Goal: Navigation & Orientation: Find specific page/section

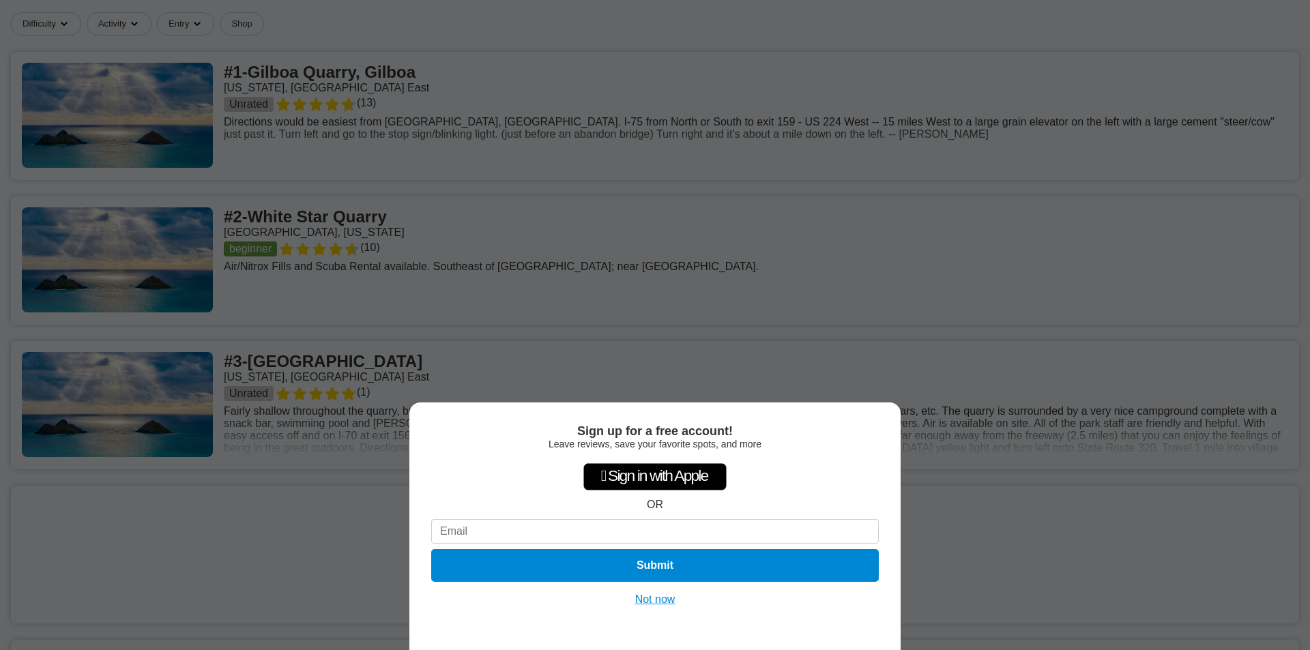
click at [655, 599] on button "Not now" at bounding box center [655, 600] width 48 height 14
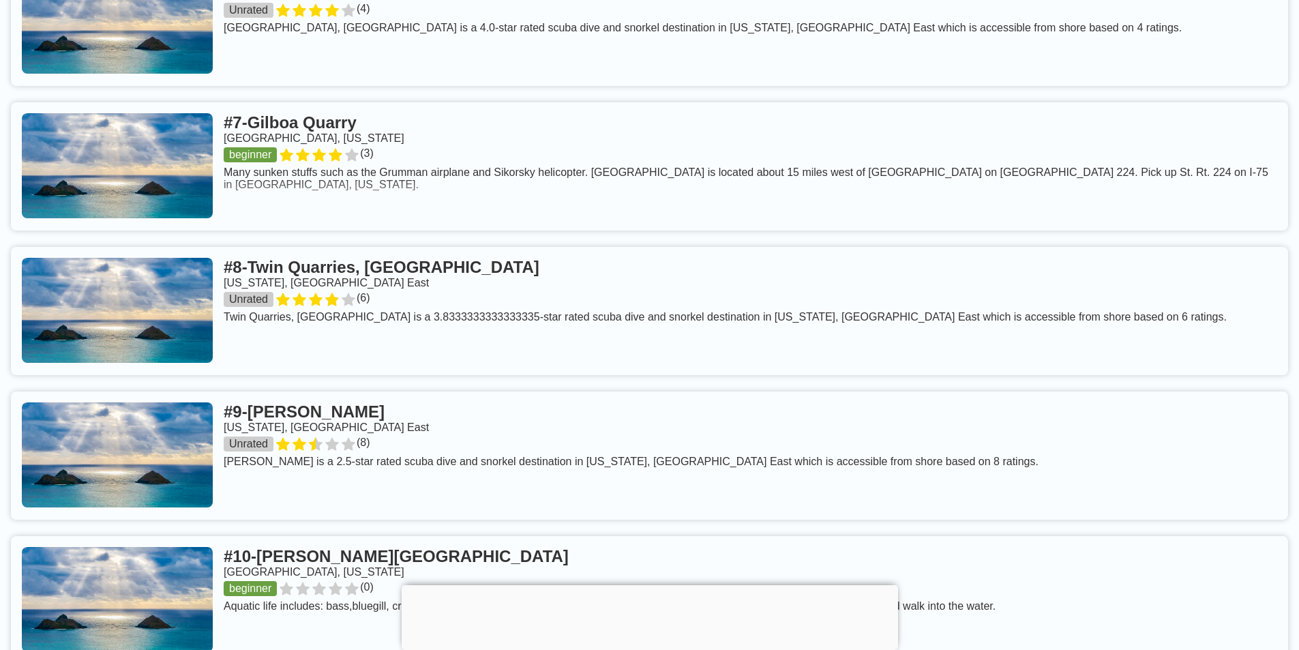
scroll to position [1773, 0]
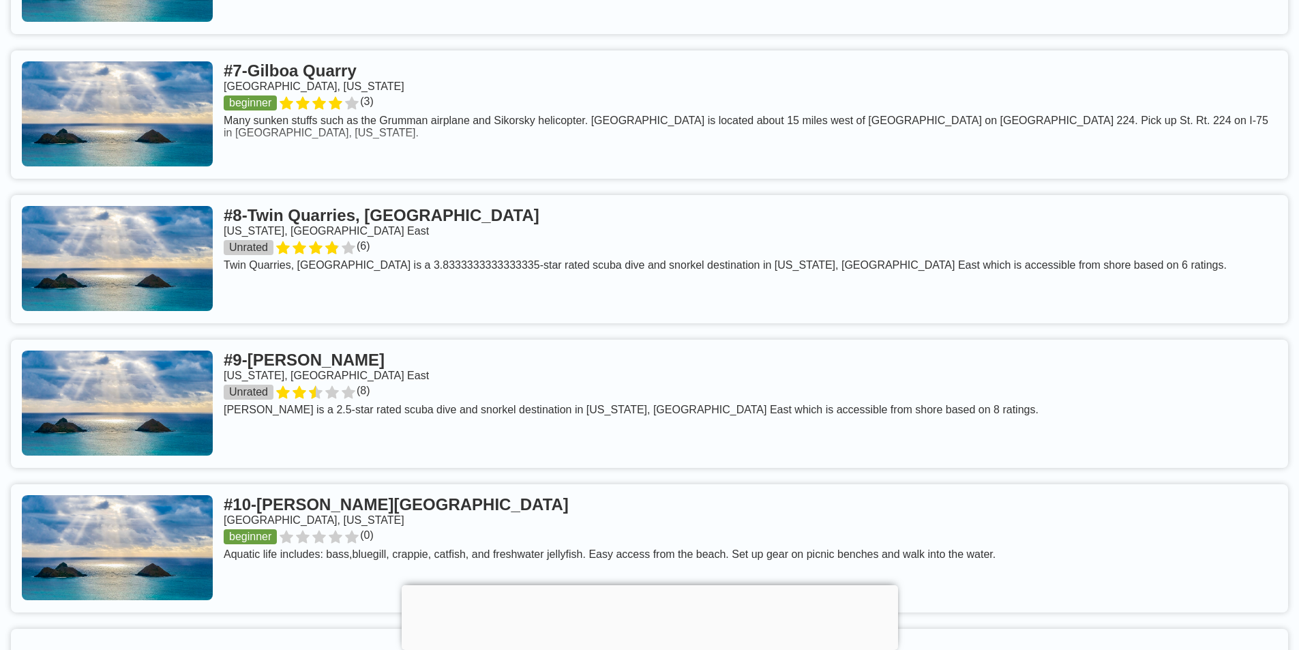
click at [320, 277] on link at bounding box center [649, 259] width 1277 height 128
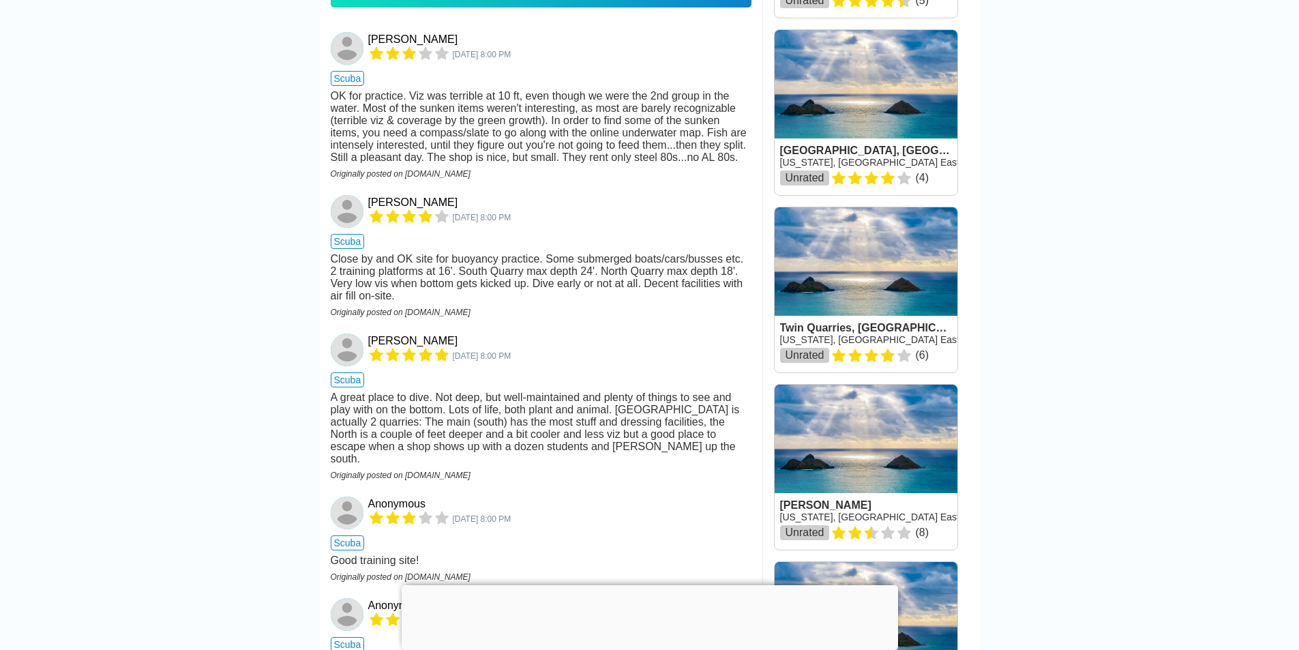
scroll to position [750, 0]
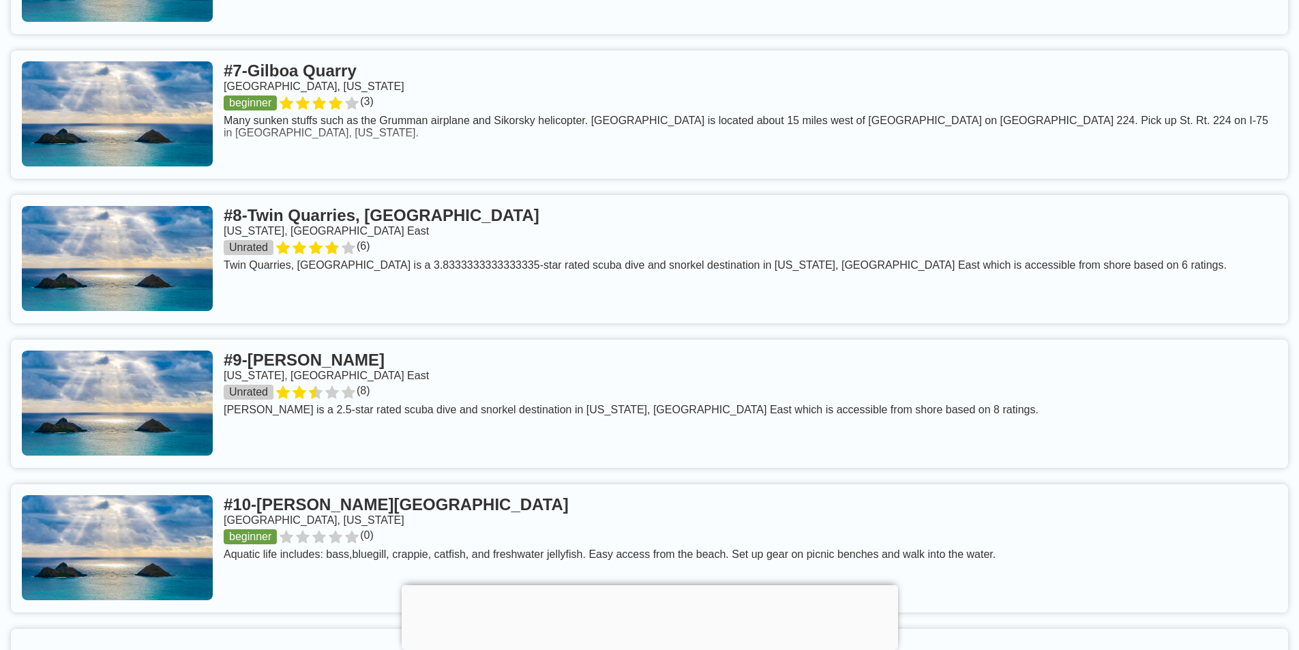
scroll to position [2026, 0]
